Goal: Task Accomplishment & Management: Manage account settings

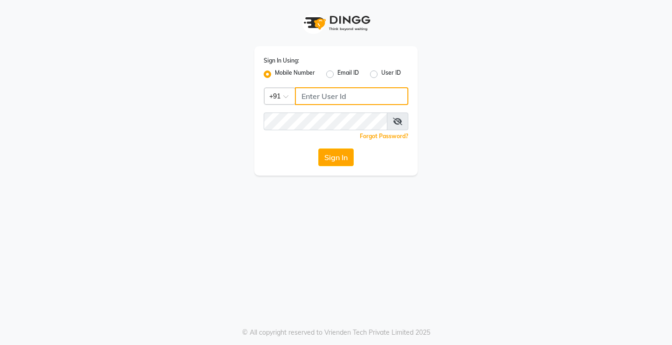
type input "9205722500"
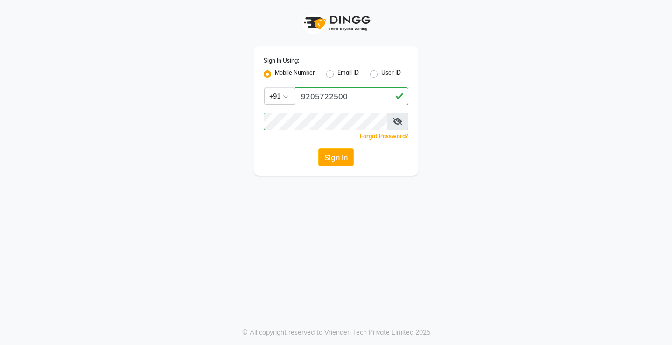
click at [343, 147] on div "Sign In Using: Mobile Number Email ID User ID Country Code × [PHONE_NUMBER] Rem…" at bounding box center [335, 110] width 163 height 129
click at [338, 154] on button "Sign In" at bounding box center [335, 157] width 35 height 18
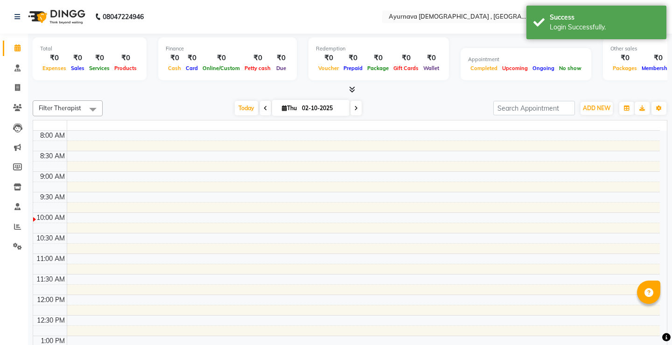
select select "en"
